Goal: Information Seeking & Learning: Check status

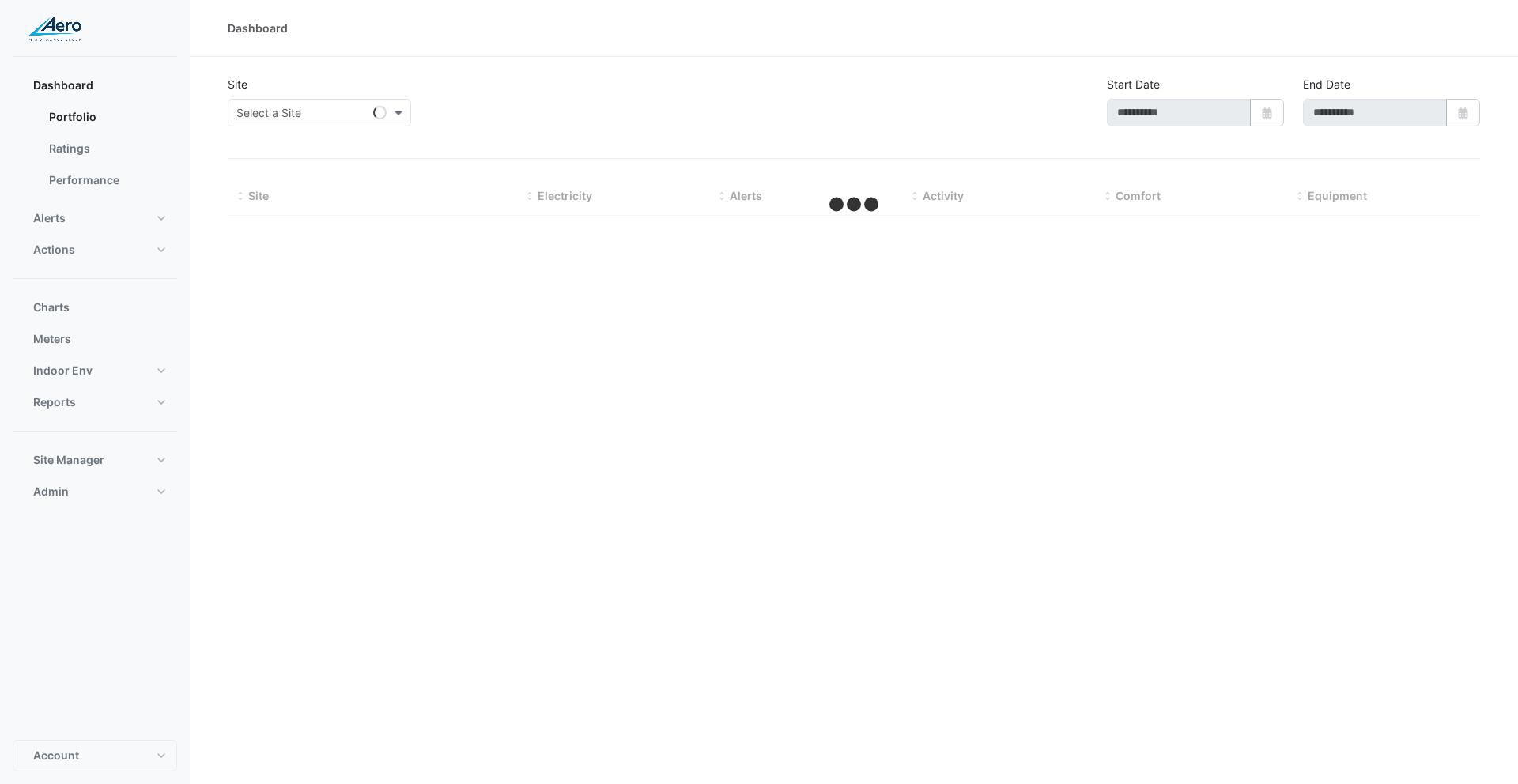
type input "**********"
select select "***"
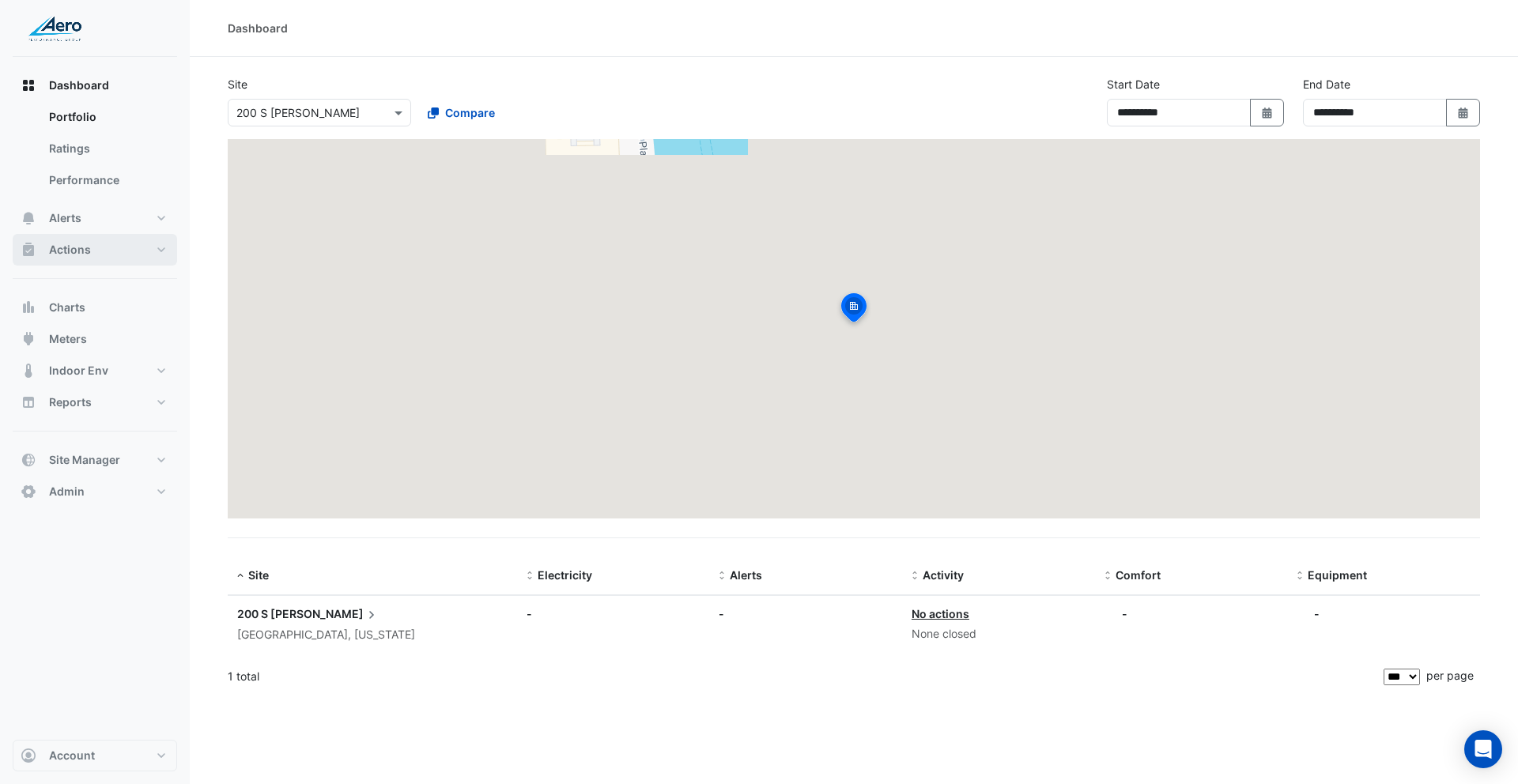
click at [112, 254] on button "Actions" at bounding box center [94, 249] width 164 height 32
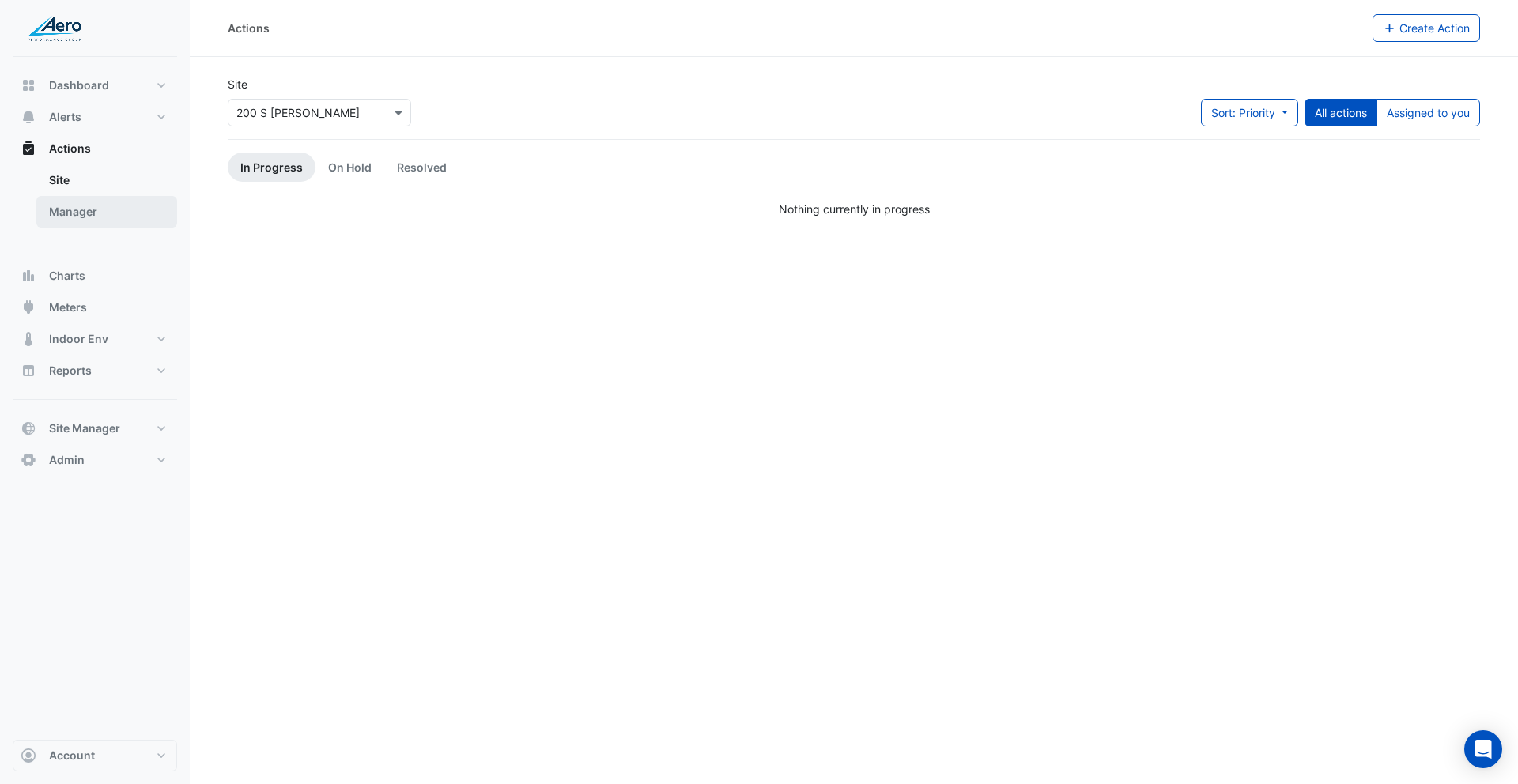
click at [118, 215] on link "Manager" at bounding box center [107, 211] width 140 height 32
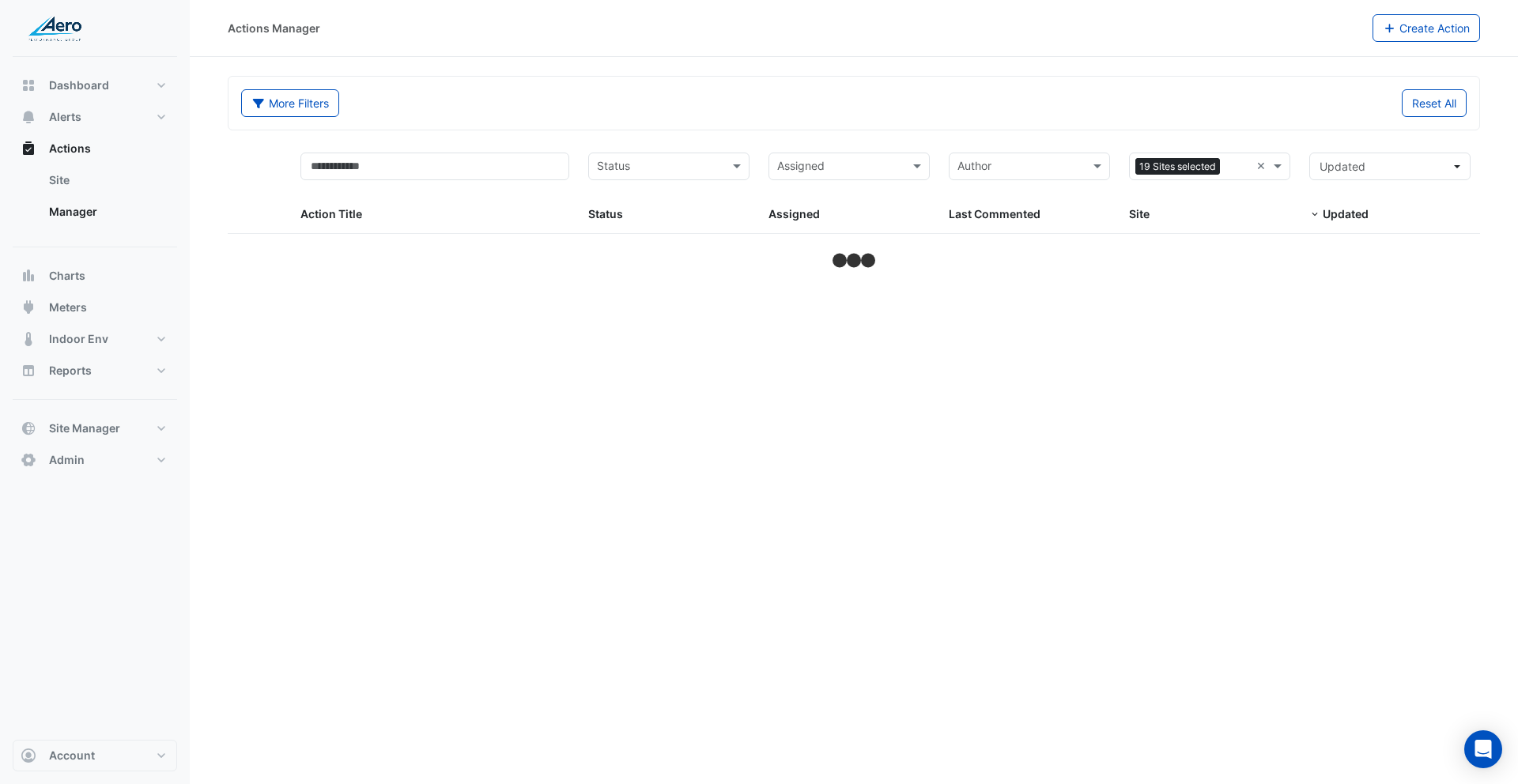
select select "***"
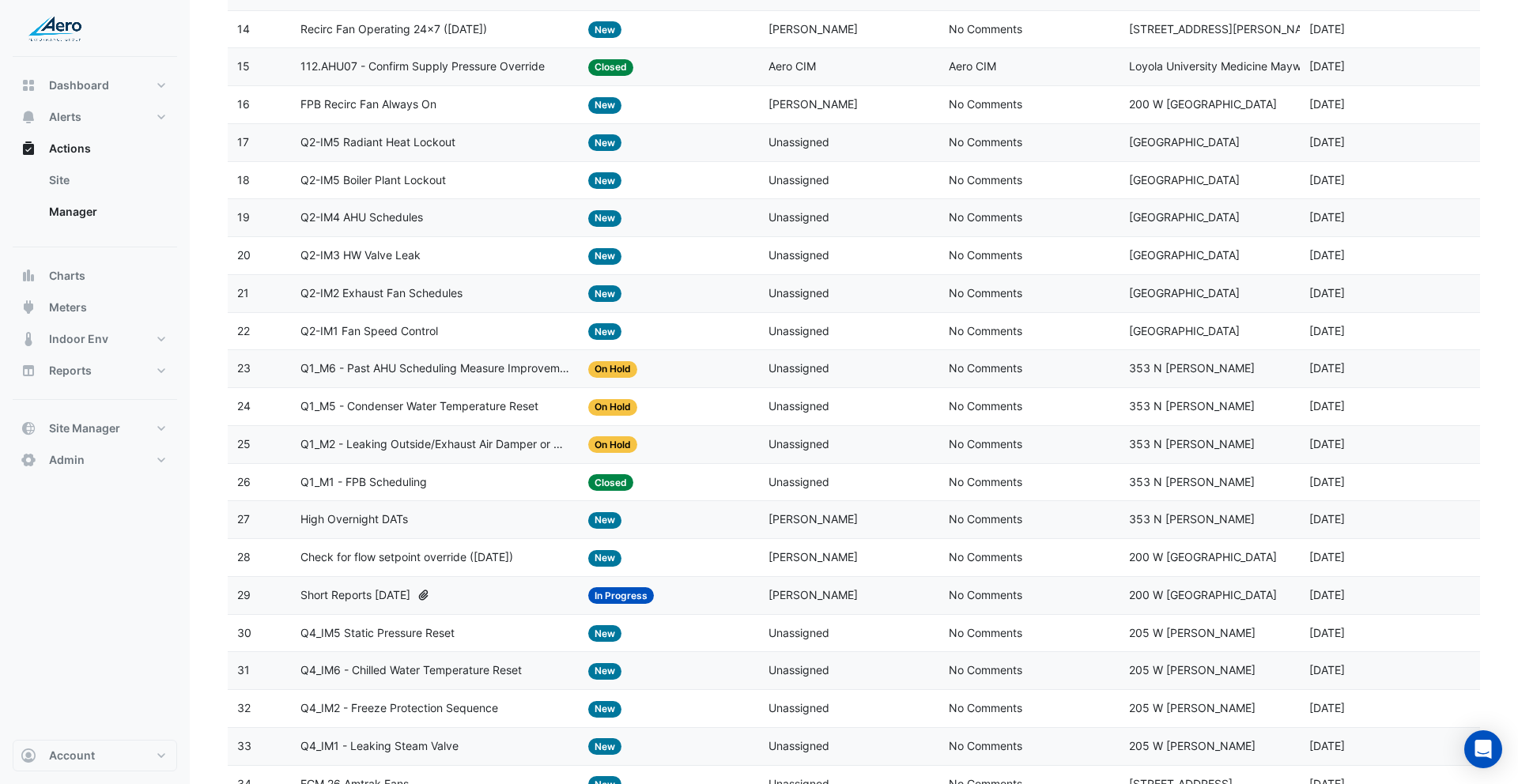
scroll to position [668, 0]
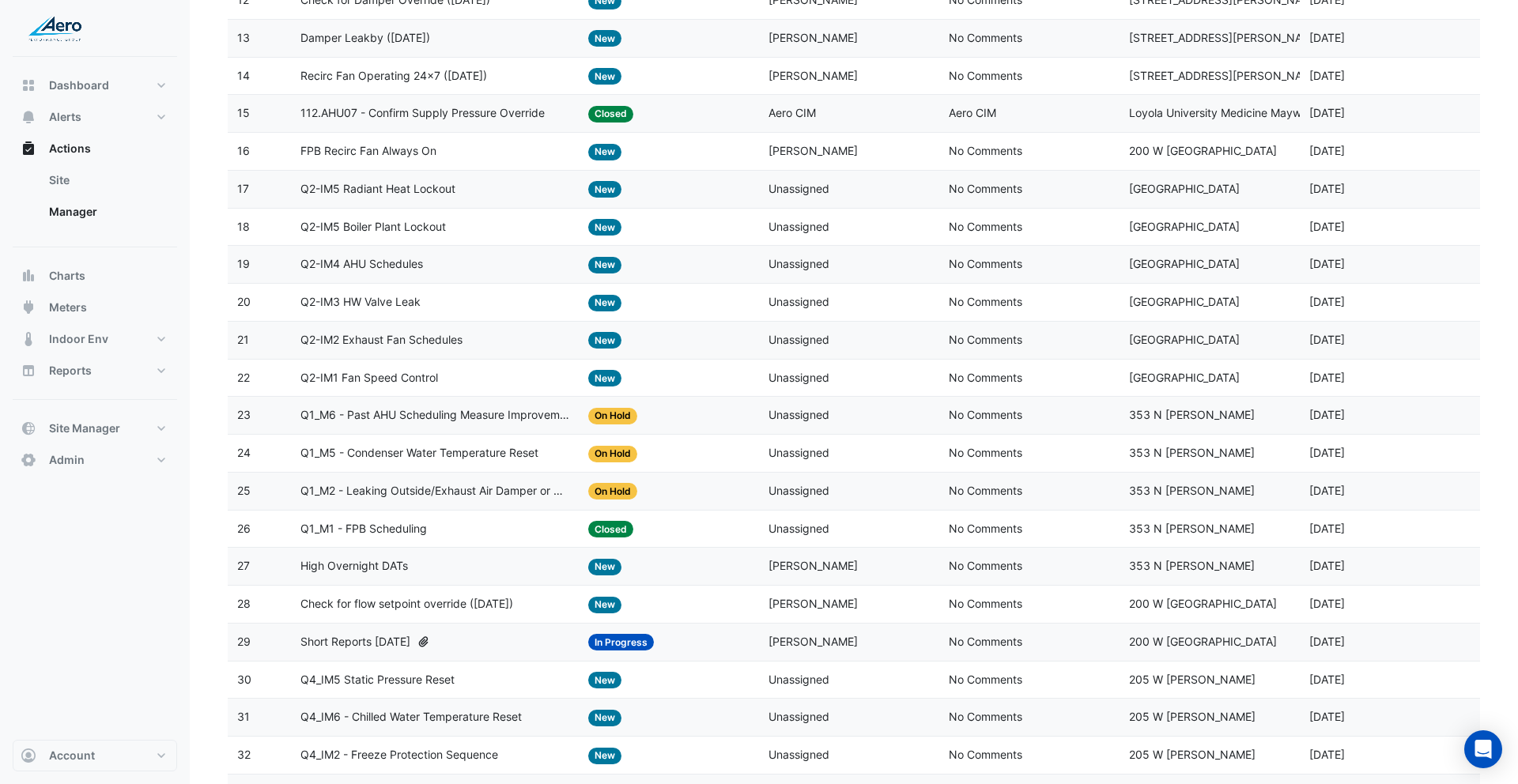
click at [386, 309] on span "Q2-IM3 HW Valve Leak" at bounding box center [360, 302] width 120 height 18
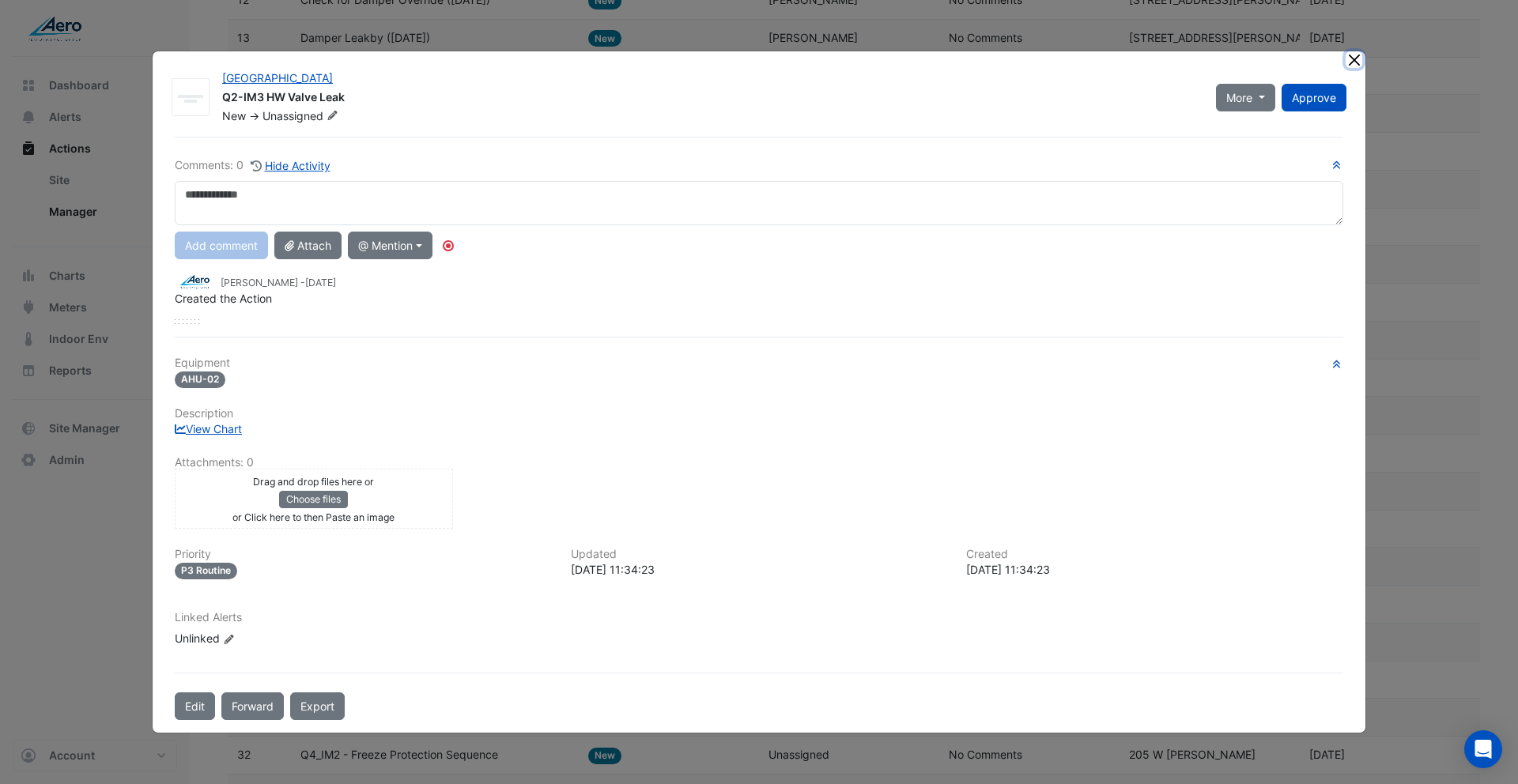
click at [1353, 56] on button "Close" at bounding box center [1353, 59] width 16 height 16
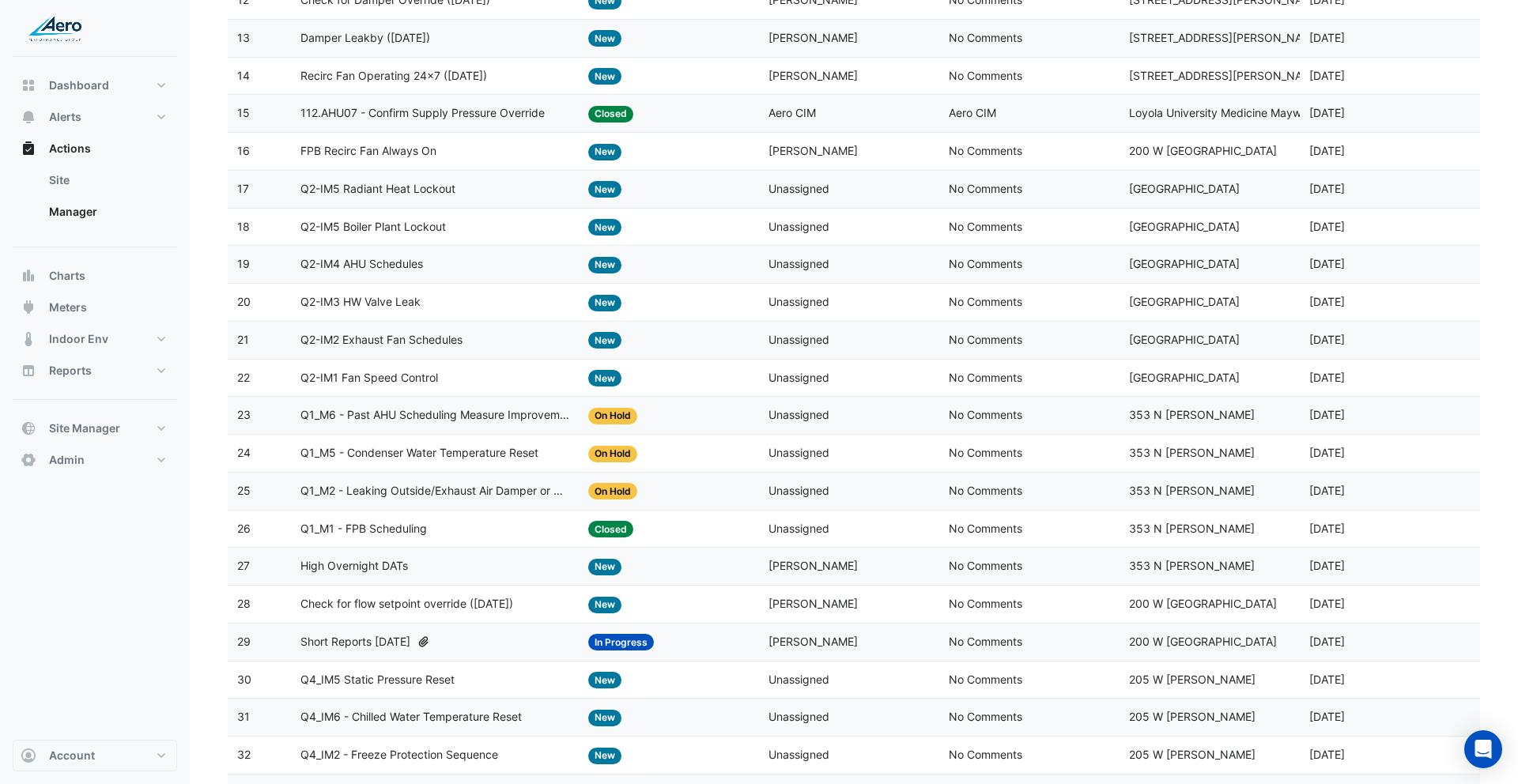
click at [404, 378] on span "Q2-IM1 Fan Speed Control" at bounding box center [368, 378] width 137 height 18
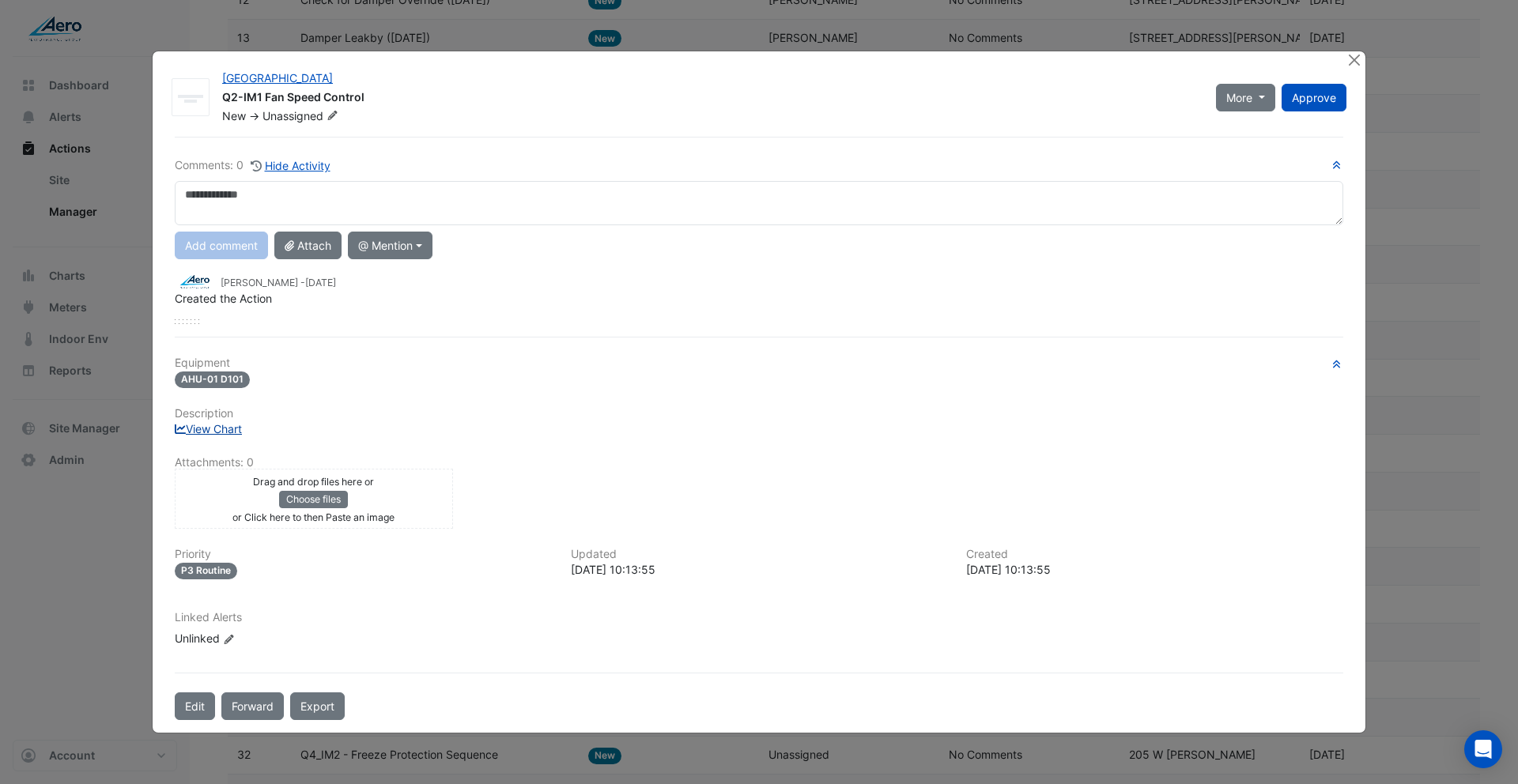
click at [234, 433] on link "View Chart" at bounding box center [209, 429] width 67 height 13
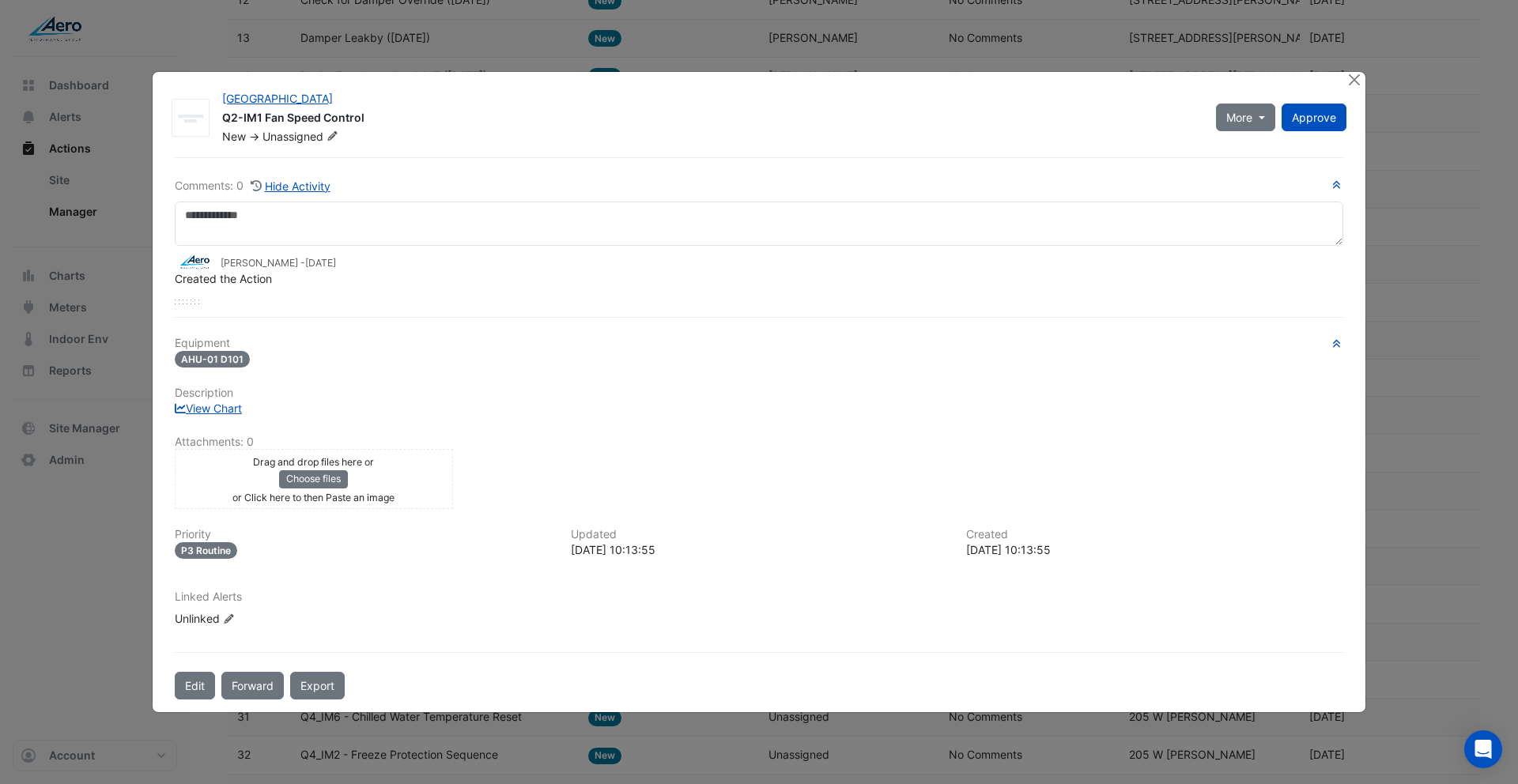
click at [1362, 78] on div at bounding box center [1355, 81] width 20 height 18
click at [1356, 83] on button "Close" at bounding box center [1353, 80] width 16 height 16
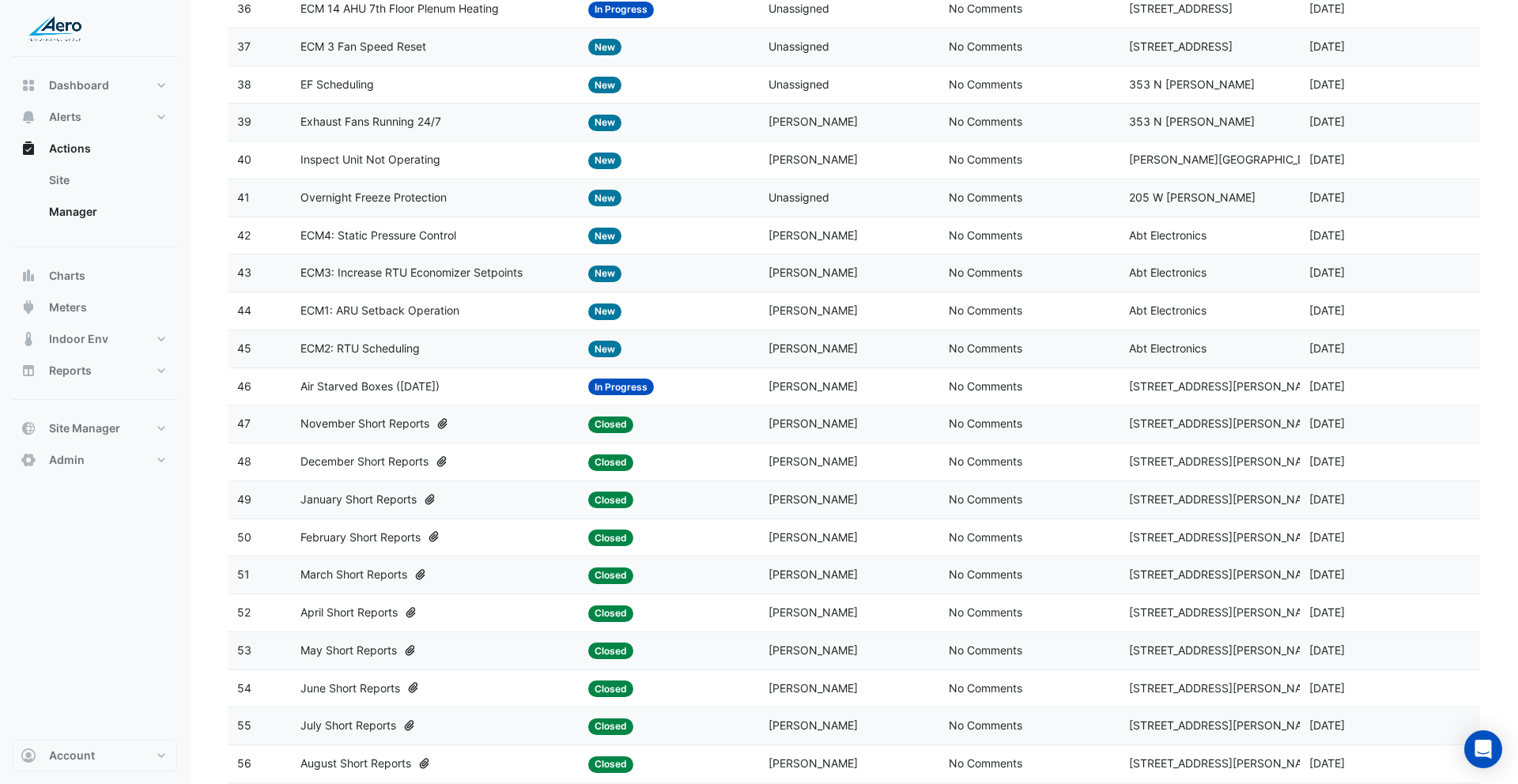
scroll to position [1328, 0]
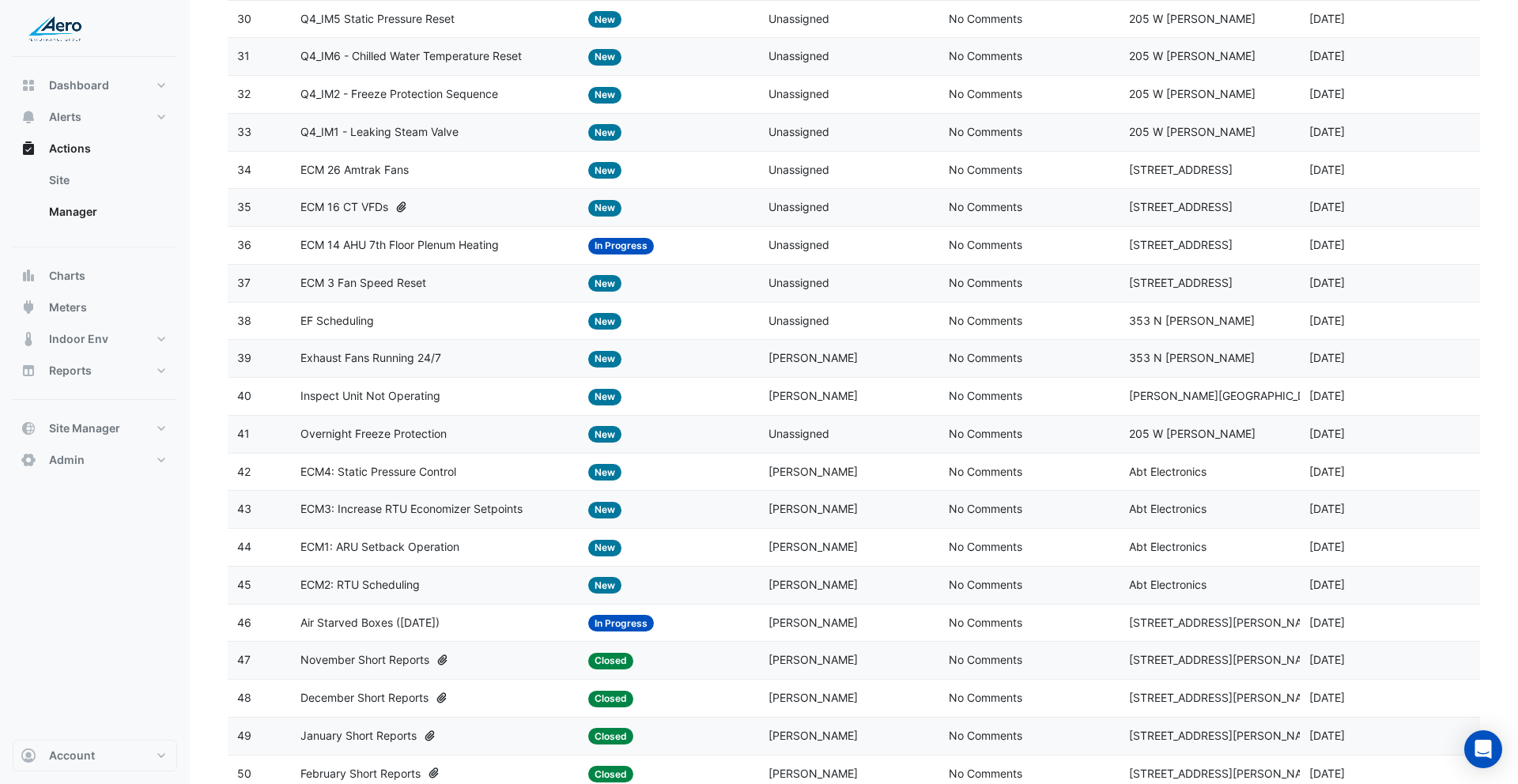
click at [414, 556] on datatable-body-cell "Action Title: ECM1: ARU Setback Operation" at bounding box center [435, 547] width 288 height 37
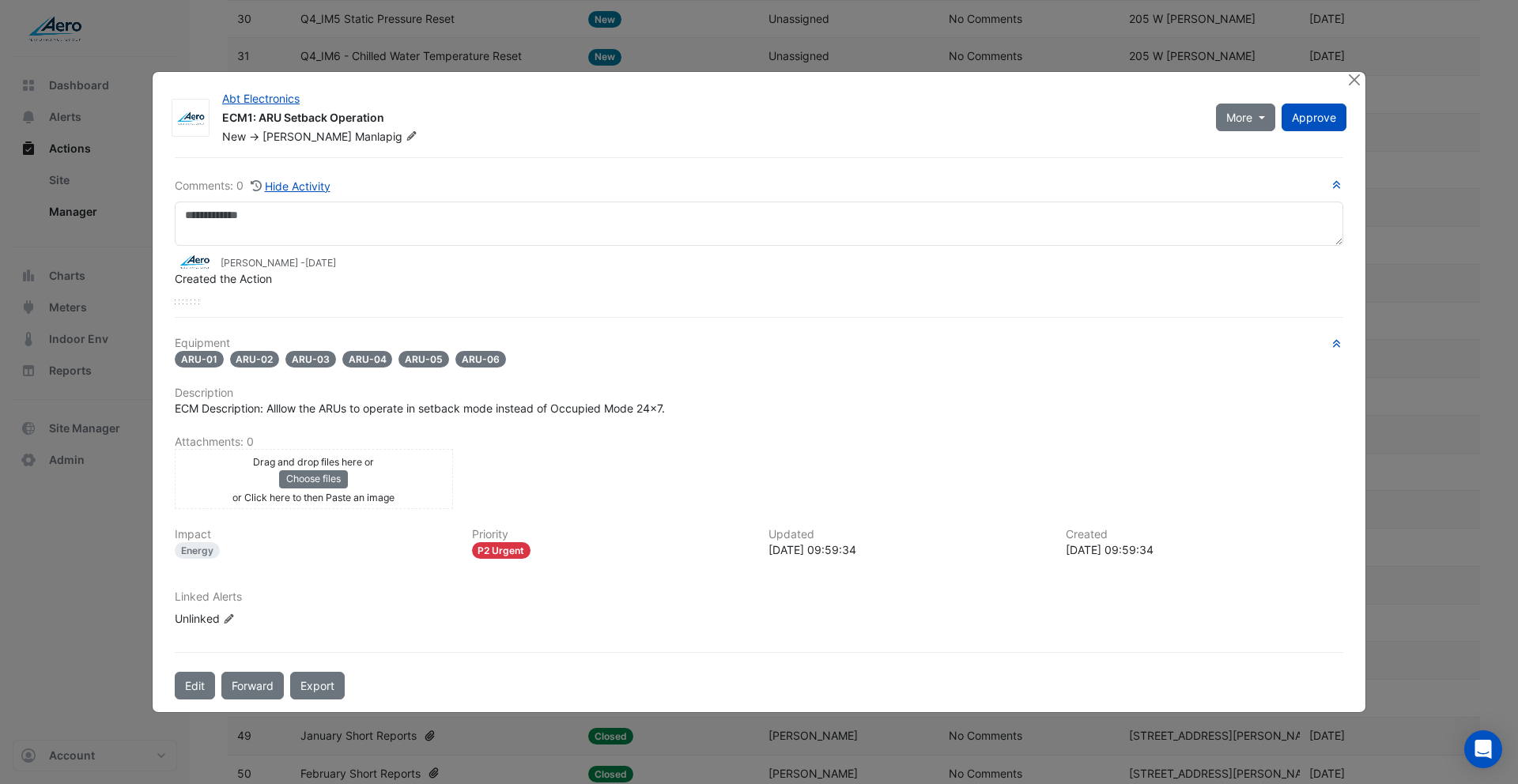
drag, startPoint x: 269, startPoint y: 427, endPoint x: 371, endPoint y: 431, distance: 102.1
click at [371, 431] on div "Equipment [GEOGRAPHIC_DATA]-01 ARU-02 ARU-03 ARU-04 ARU-05 ARU-06 Description" at bounding box center [759, 487] width 1168 height 303
drag, startPoint x: 314, startPoint y: 406, endPoint x: 657, endPoint y: 412, distance: 343.1
click at [657, 412] on span "ECM Description: Alllow the ARUs to operate in setback mode instead of Occupied…" at bounding box center [420, 408] width 490 height 13
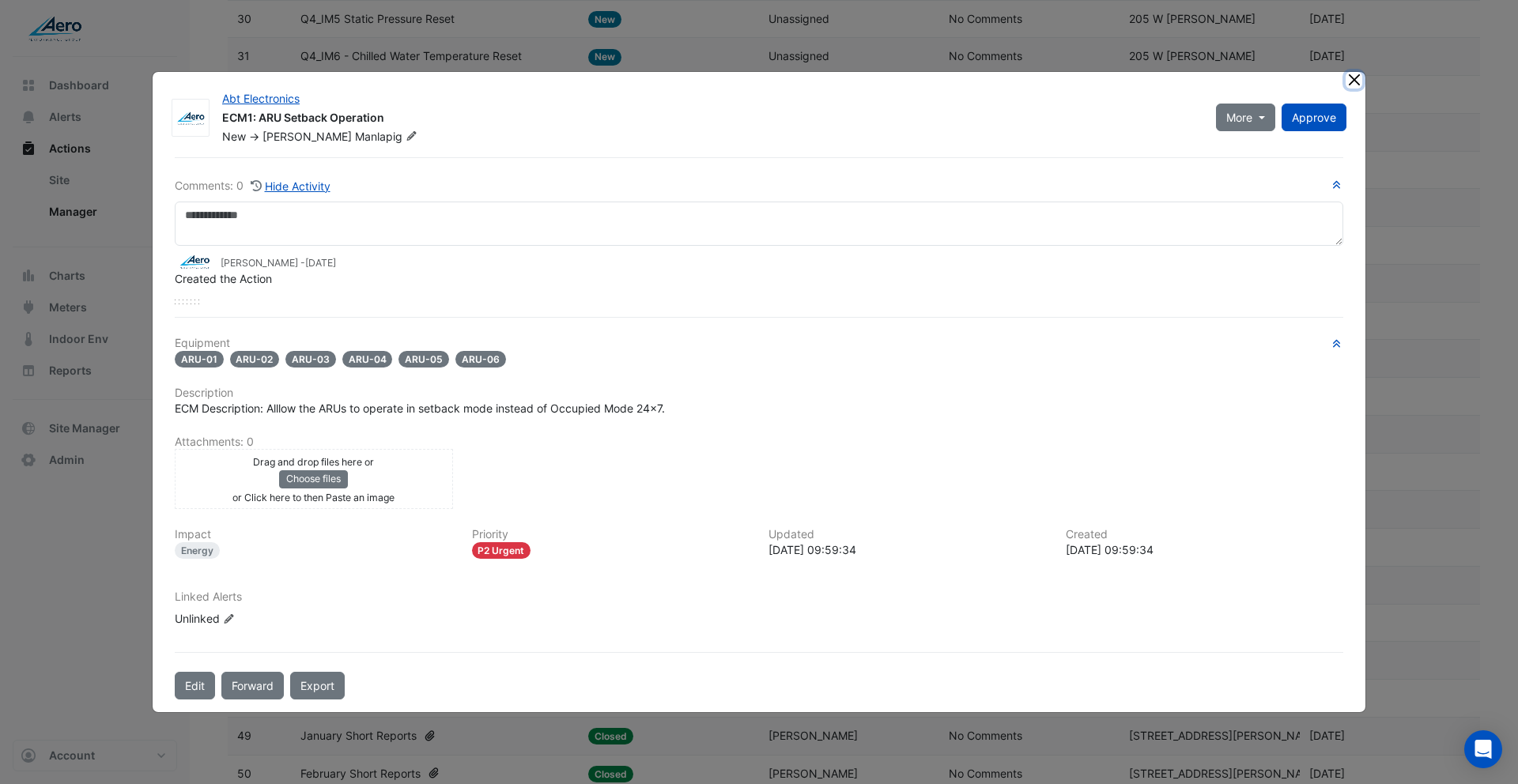
click at [1358, 81] on button "Close" at bounding box center [1353, 80] width 16 height 16
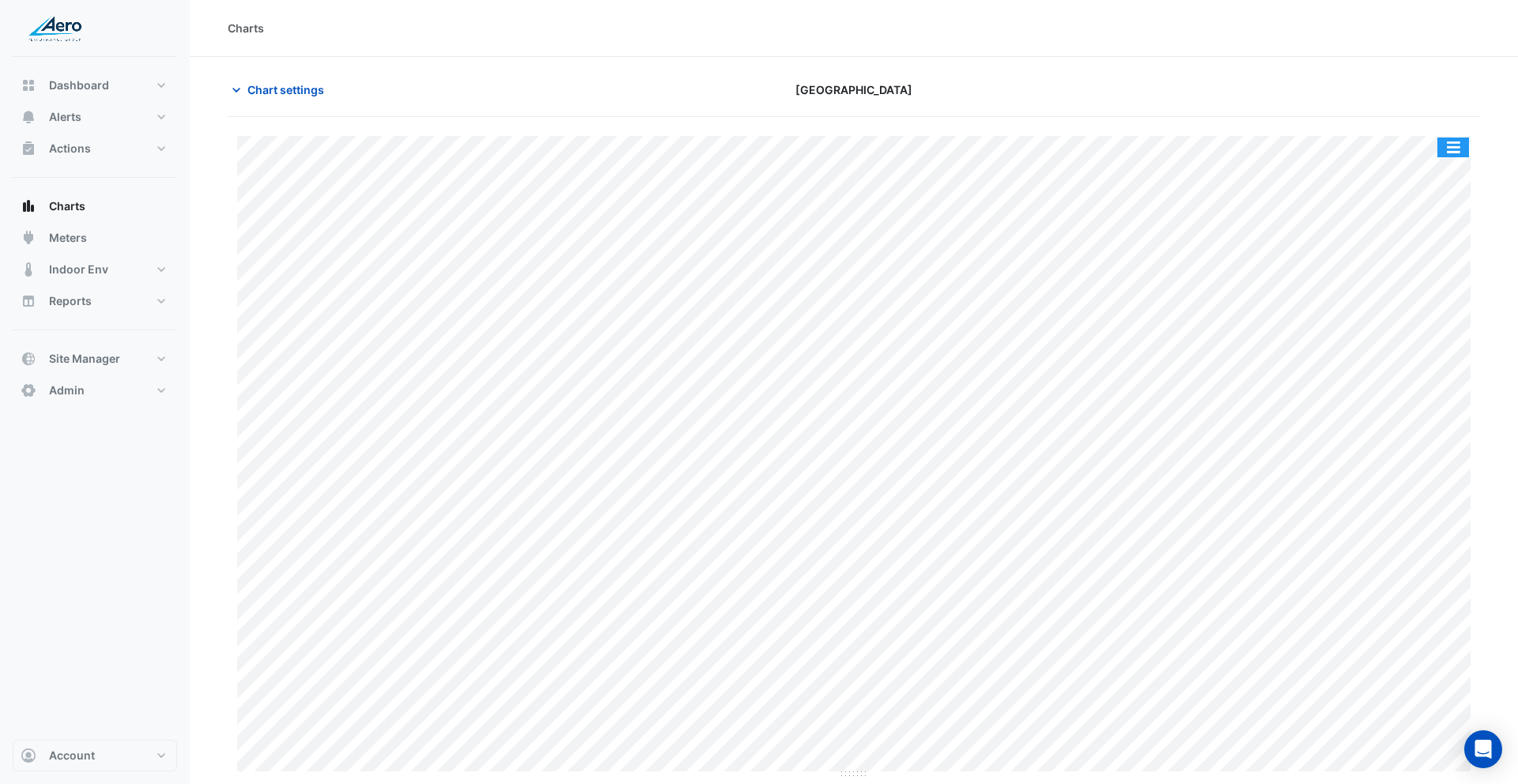
click at [1463, 150] on button "button" at bounding box center [1453, 147] width 32 height 20
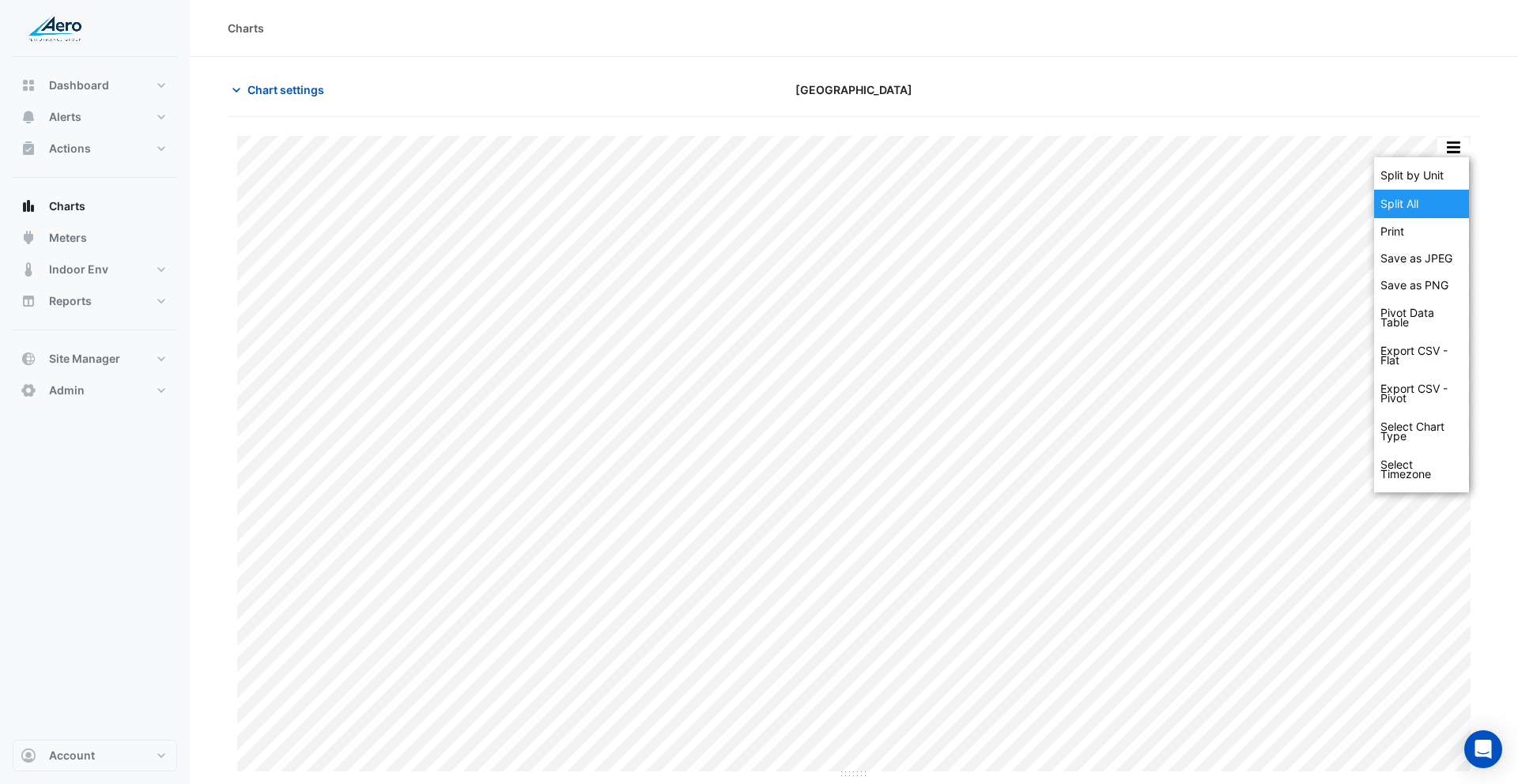
click at [1429, 205] on div "Split All" at bounding box center [1421, 204] width 95 height 29
